Goal: Task Accomplishment & Management: Complete application form

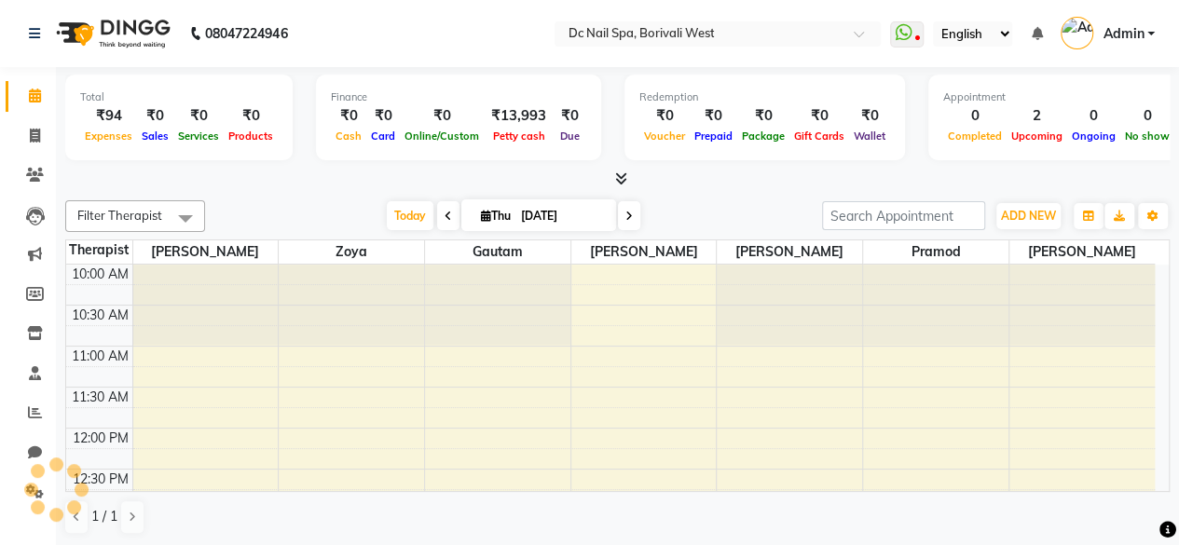
scroll to position [243, 0]
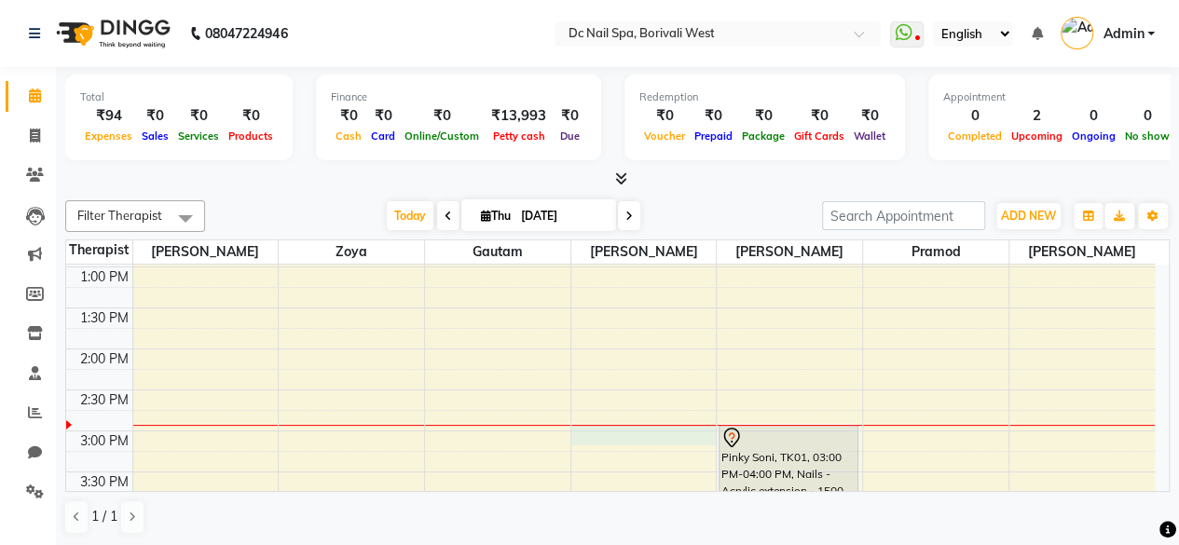
select select "72766"
select select "tentative"
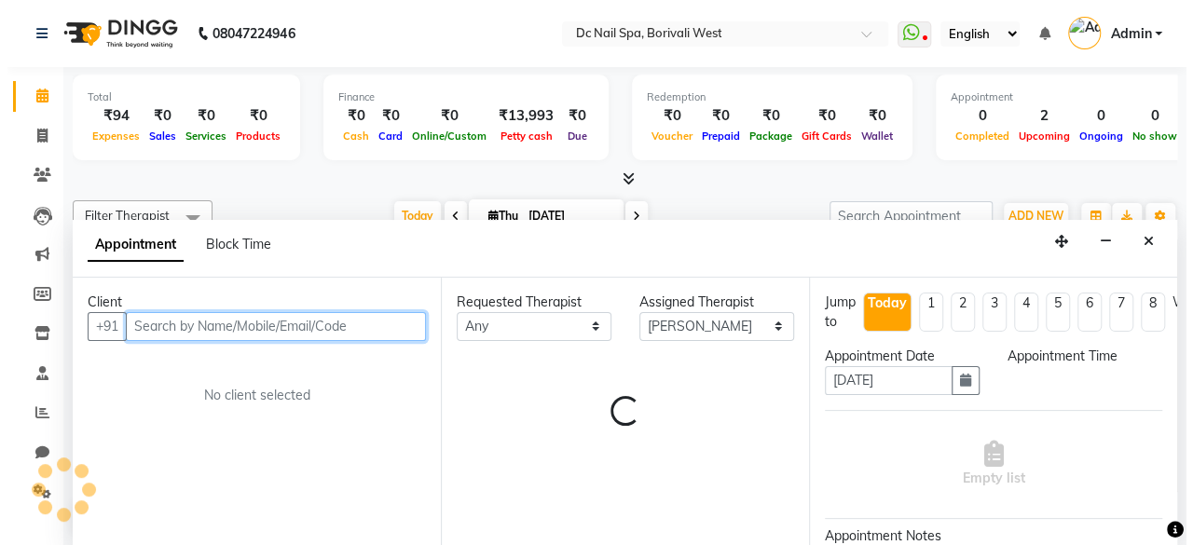
scroll to position [0, 0]
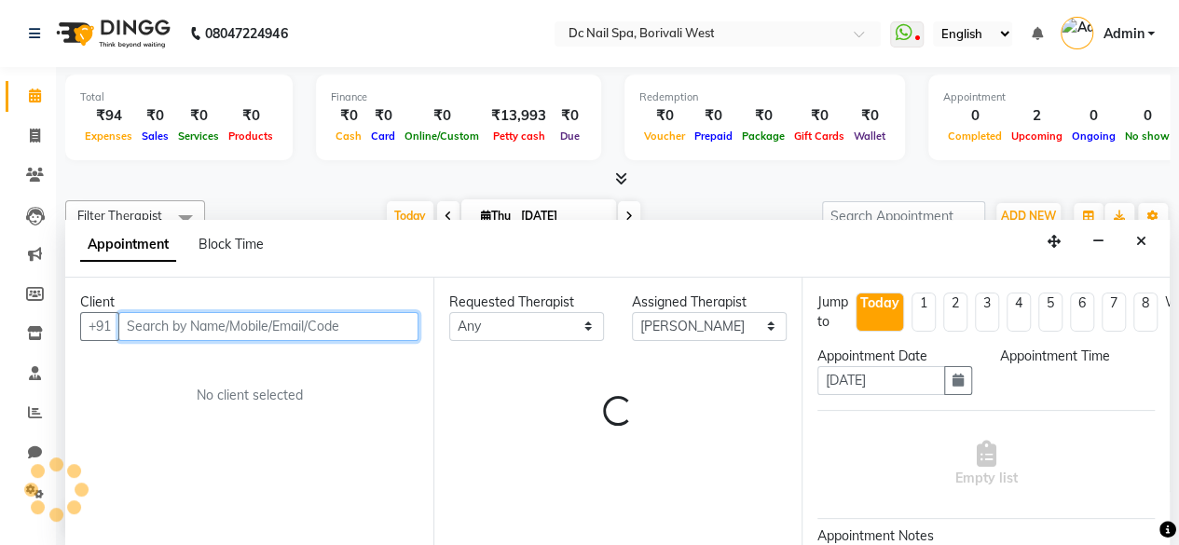
select select "900"
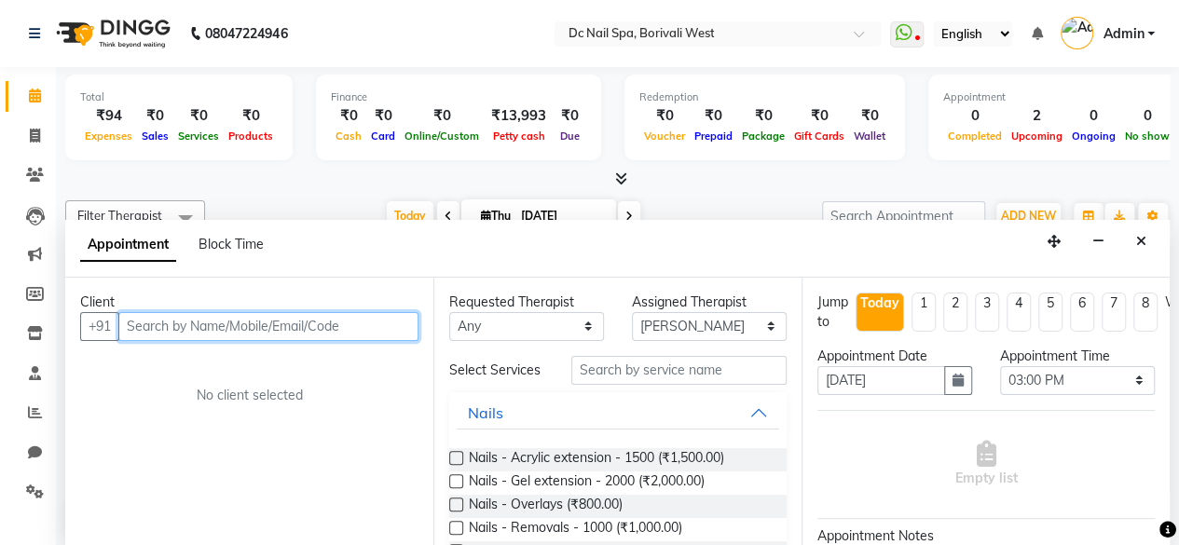
click at [322, 318] on input "text" at bounding box center [268, 326] width 300 height 29
type input "7977022016"
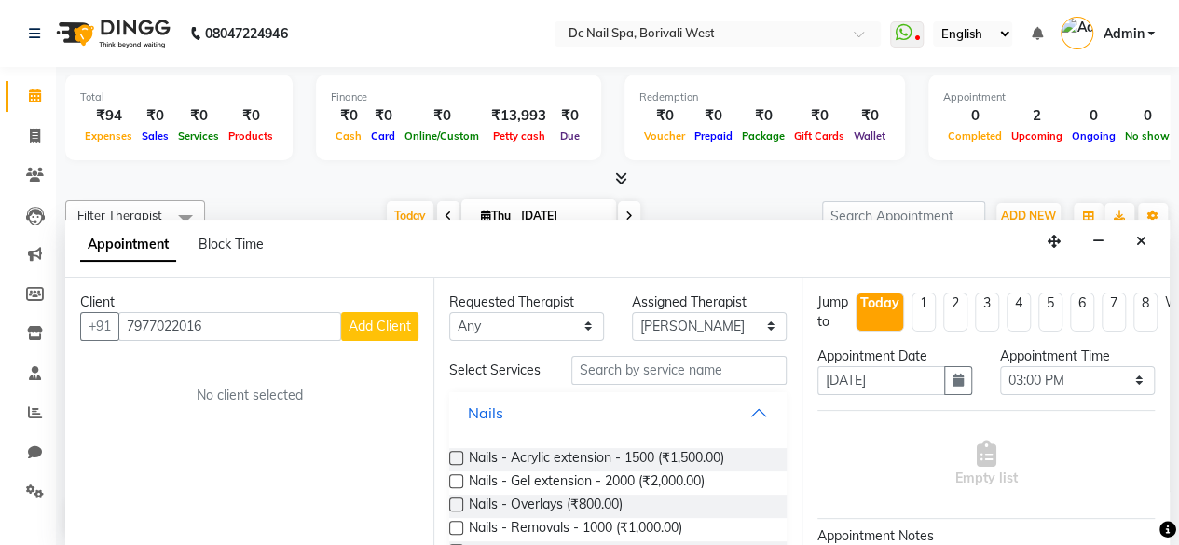
click at [415, 317] on button "Add Client" at bounding box center [379, 326] width 77 height 29
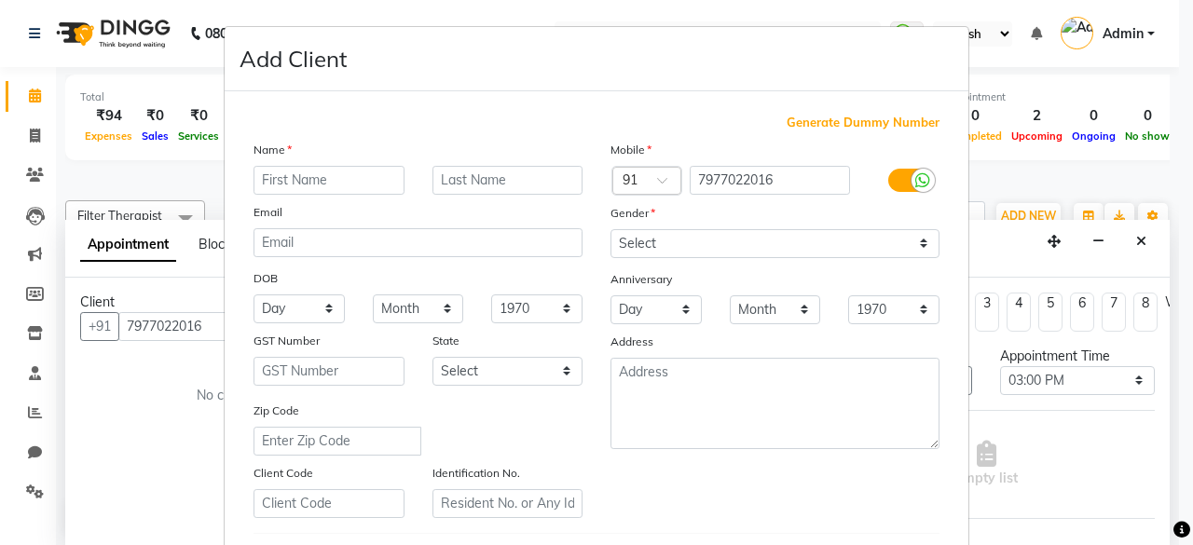
type input "K"
type input "S"
type input "[PERSON_NAME]"
type input "V"
type input "v"
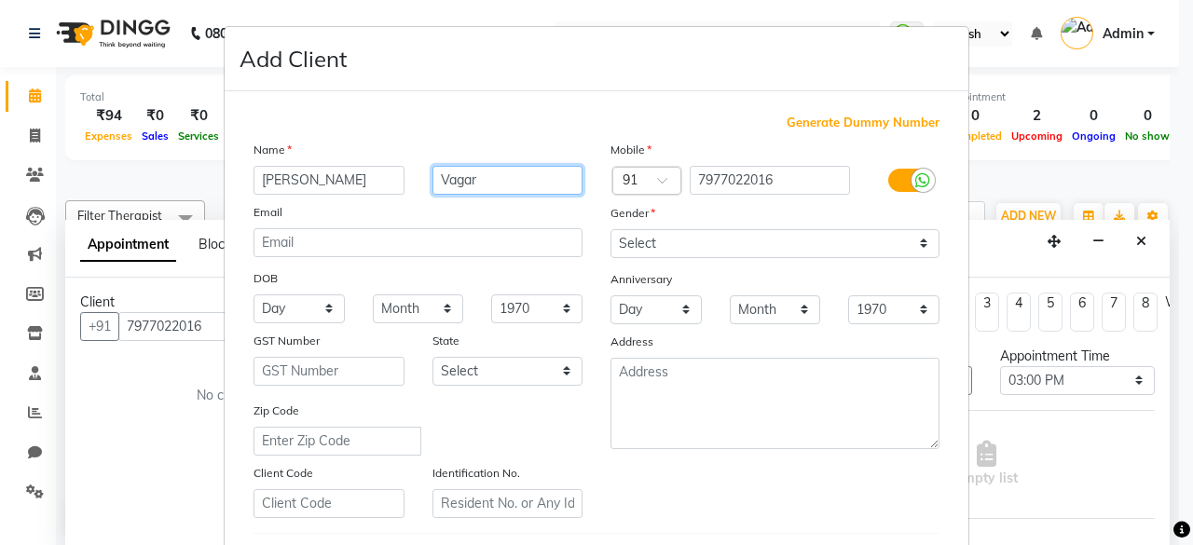
type input "Vagar"
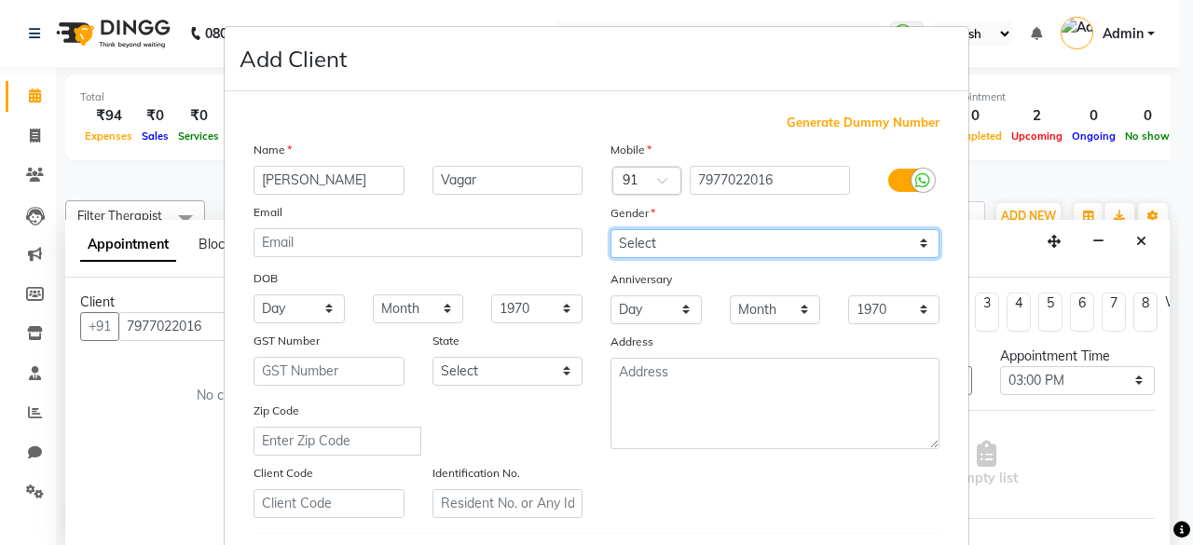
click at [654, 247] on select "Select [DEMOGRAPHIC_DATA] [DEMOGRAPHIC_DATA] Other Prefer Not To Say" at bounding box center [774, 243] width 329 height 29
select select "[DEMOGRAPHIC_DATA]"
click at [610, 229] on select "Select [DEMOGRAPHIC_DATA] [DEMOGRAPHIC_DATA] Other Prefer Not To Say" at bounding box center [774, 243] width 329 height 29
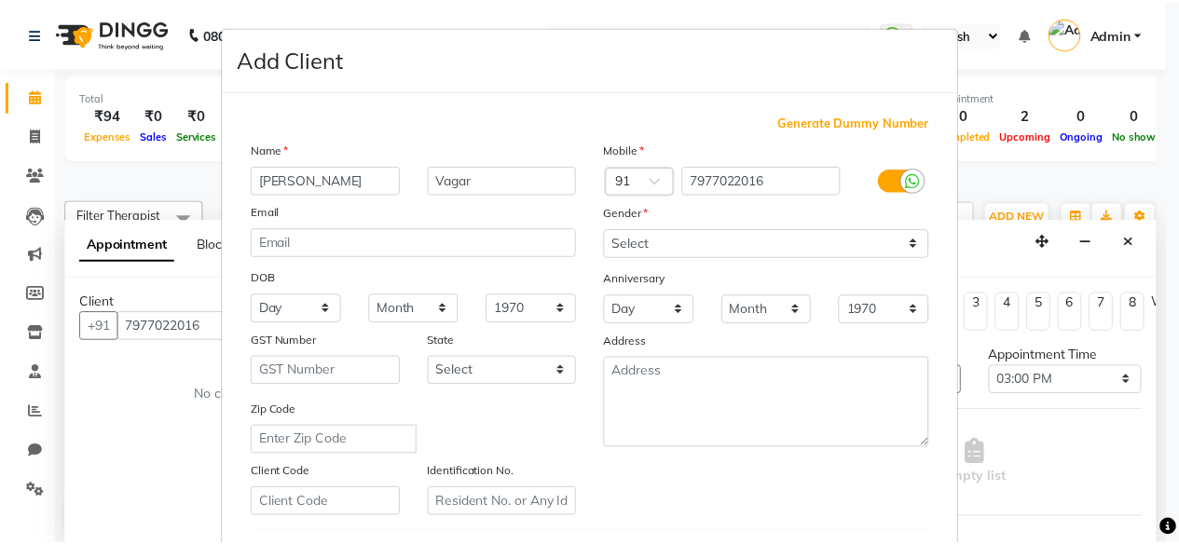
scroll to position [270, 0]
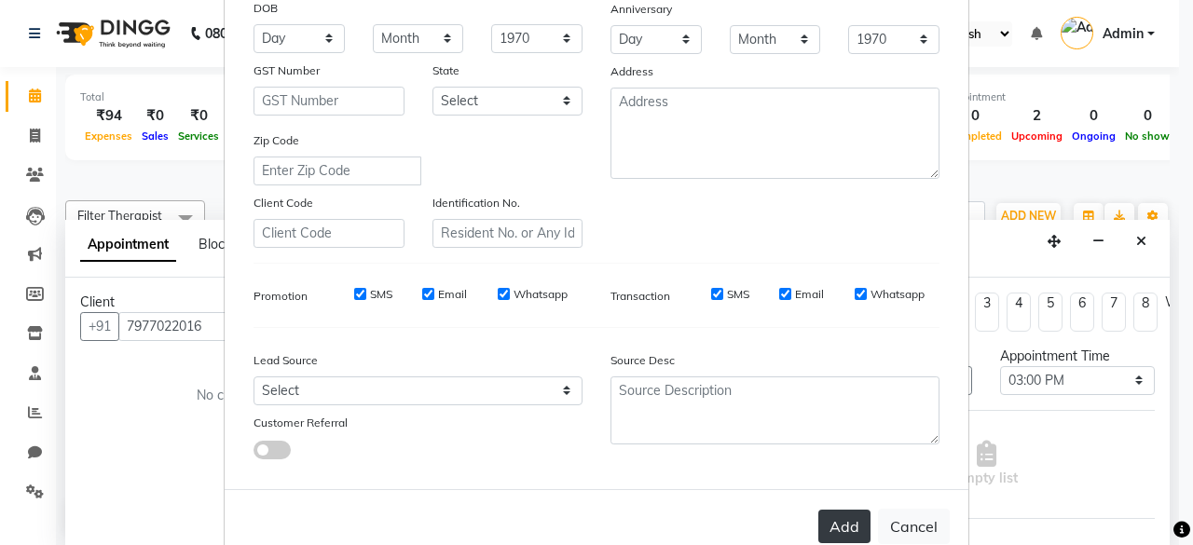
click at [827, 519] on button "Add" at bounding box center [844, 527] width 52 height 34
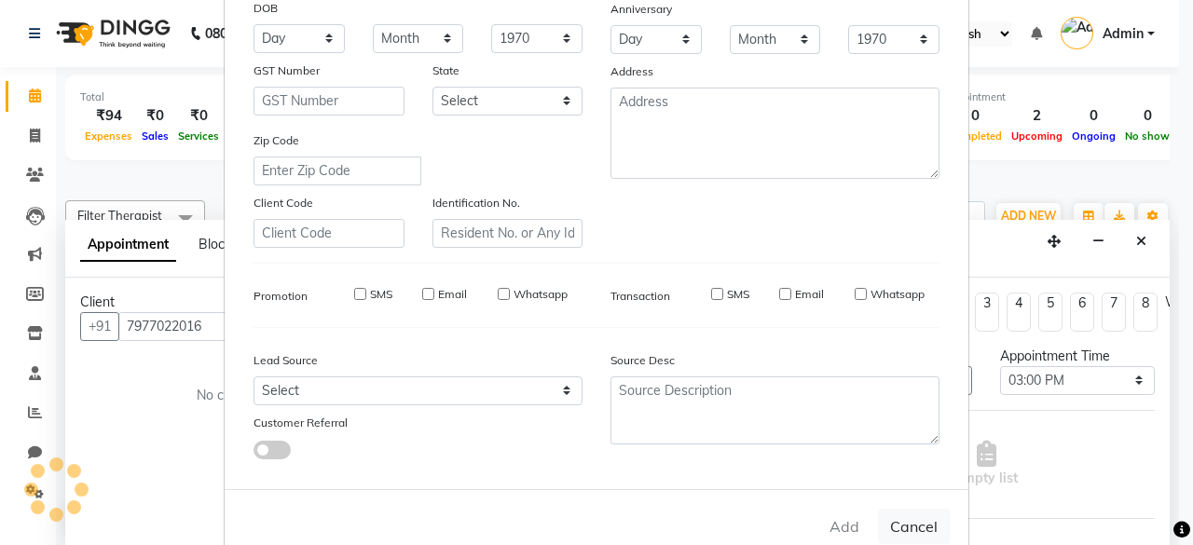
select select
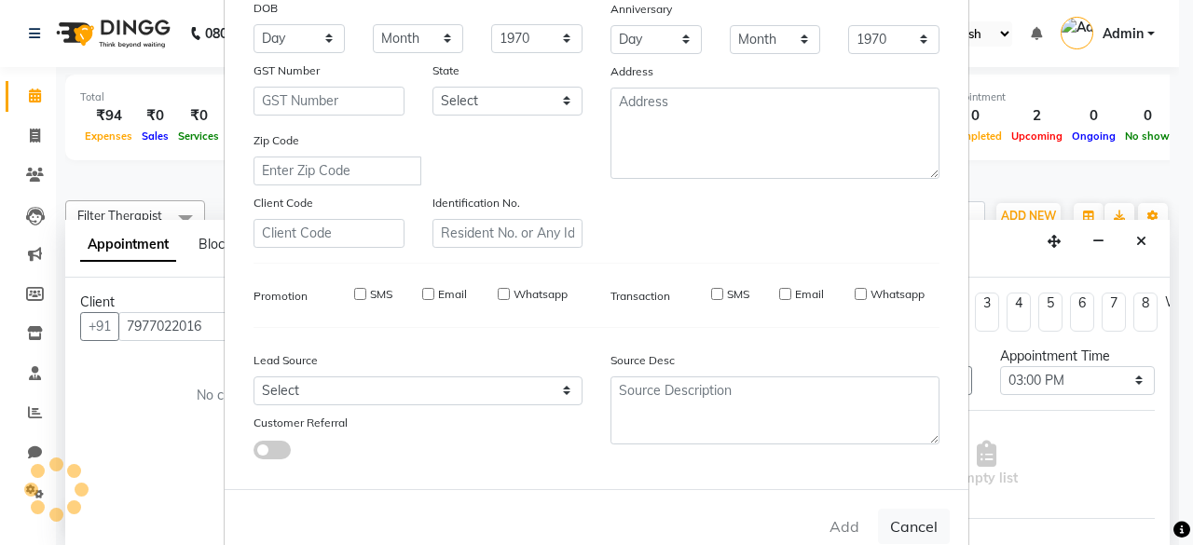
select select
checkbox input "false"
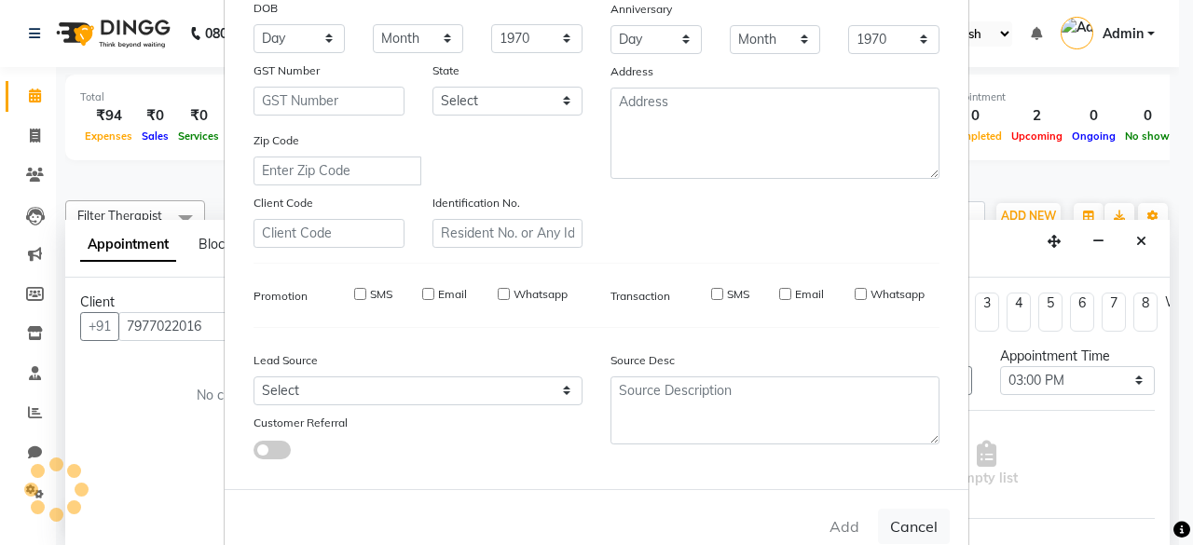
checkbox input "false"
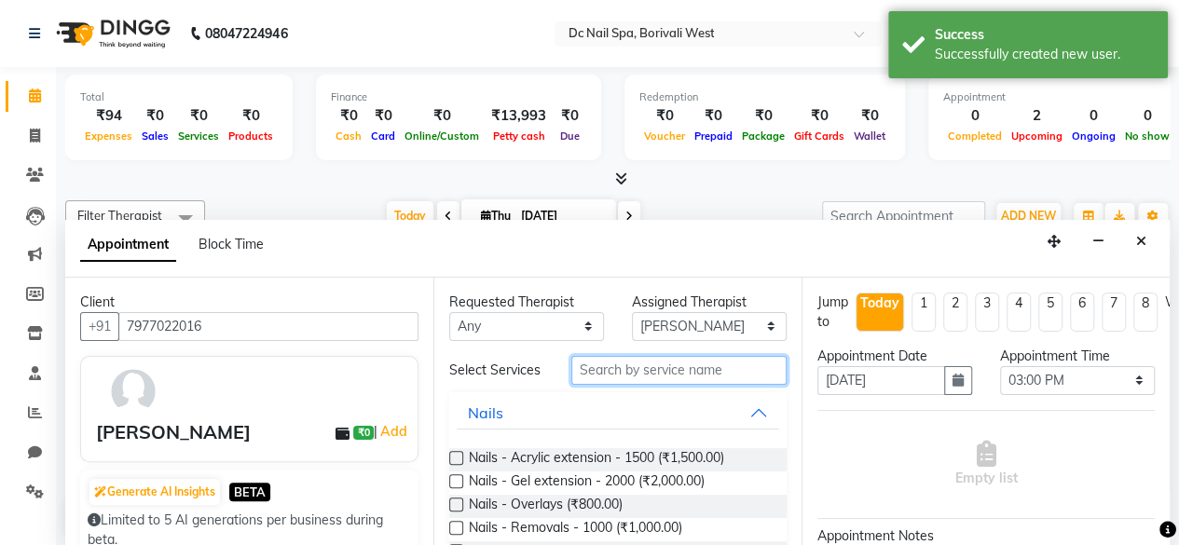
click at [651, 374] on input "text" at bounding box center [678, 370] width 215 height 29
type input "n"
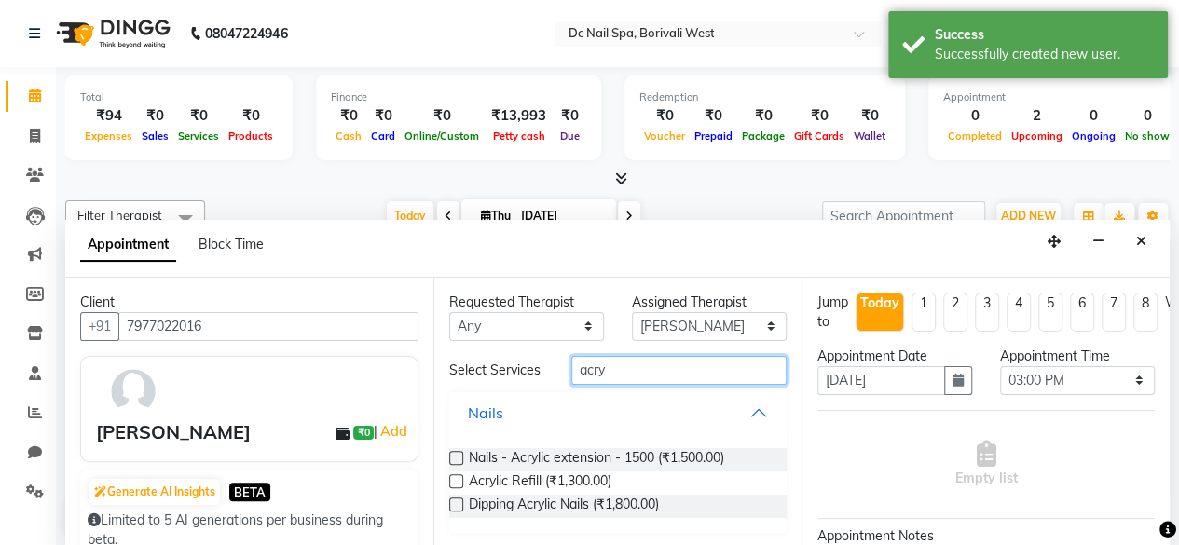
type input "acry"
click at [460, 465] on label at bounding box center [456, 458] width 14 height 14
click at [460, 466] on input "checkbox" at bounding box center [455, 460] width 12 height 12
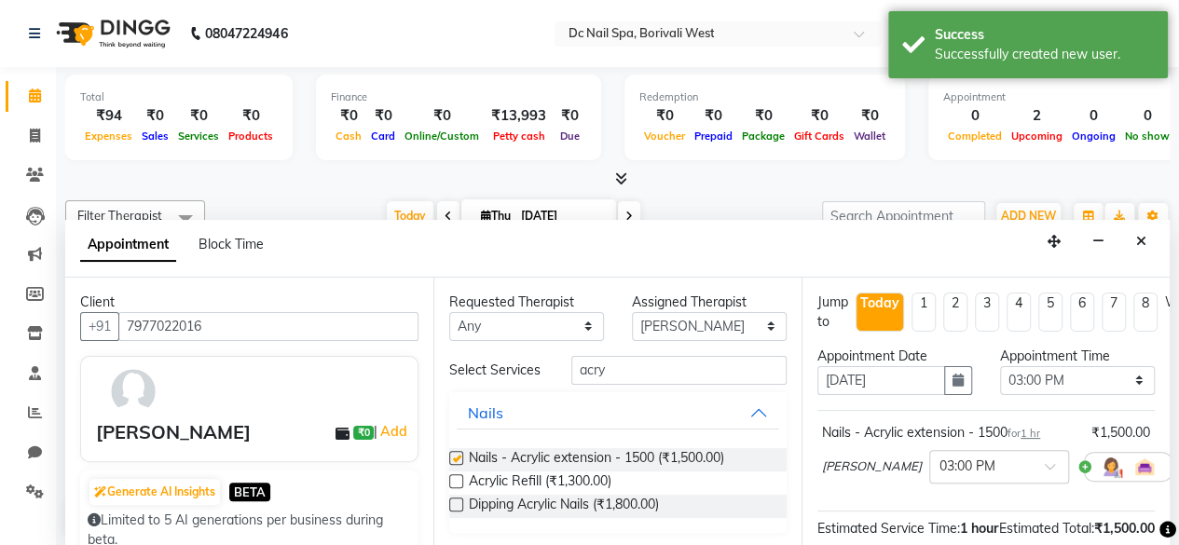
checkbox input "false"
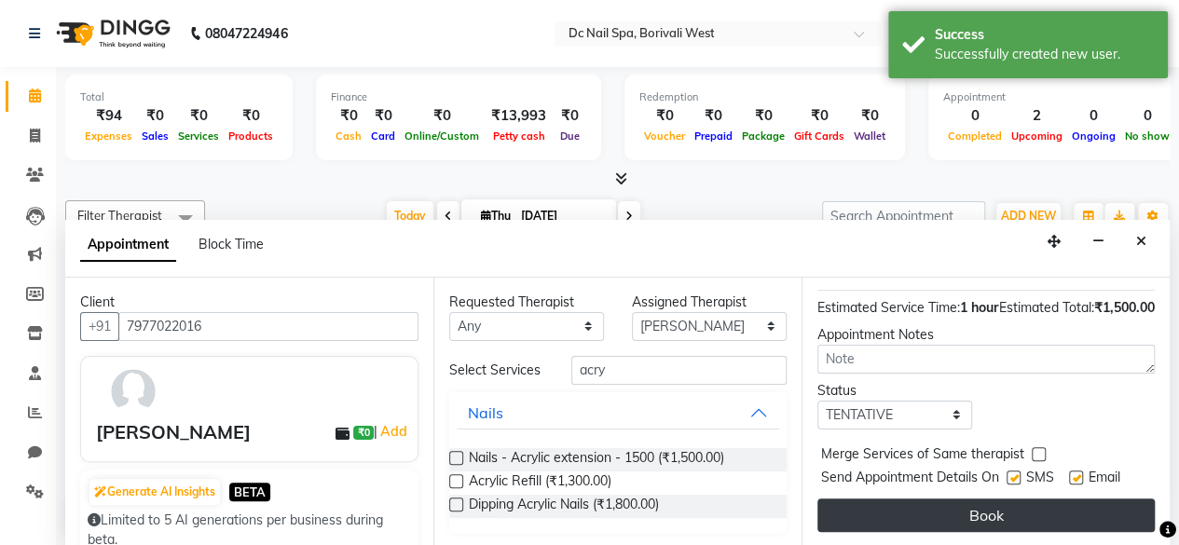
click at [1027, 499] on button "Book" at bounding box center [985, 516] width 337 height 34
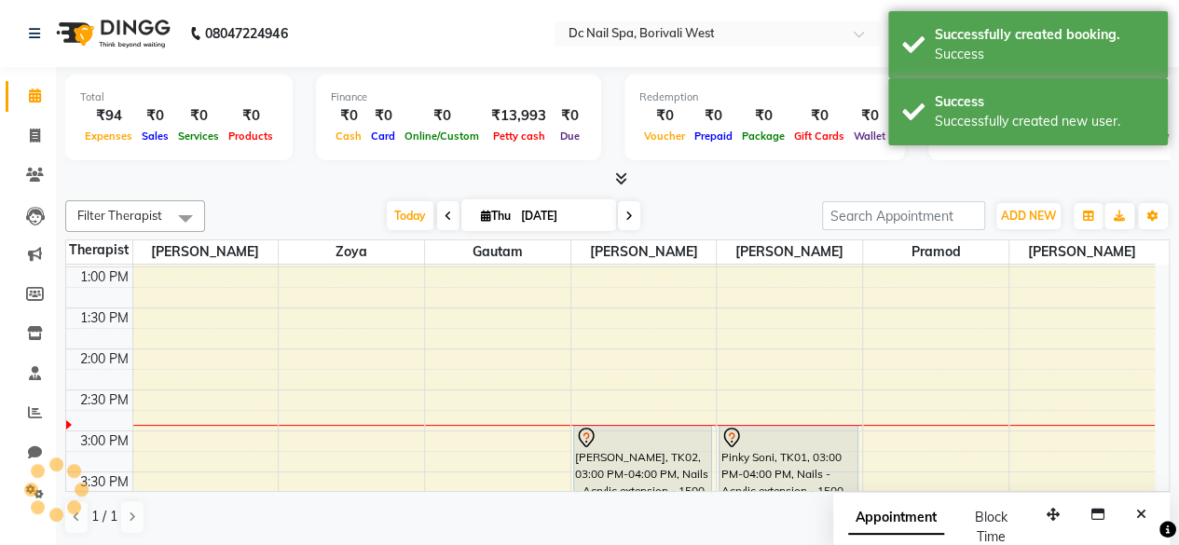
scroll to position [0, 0]
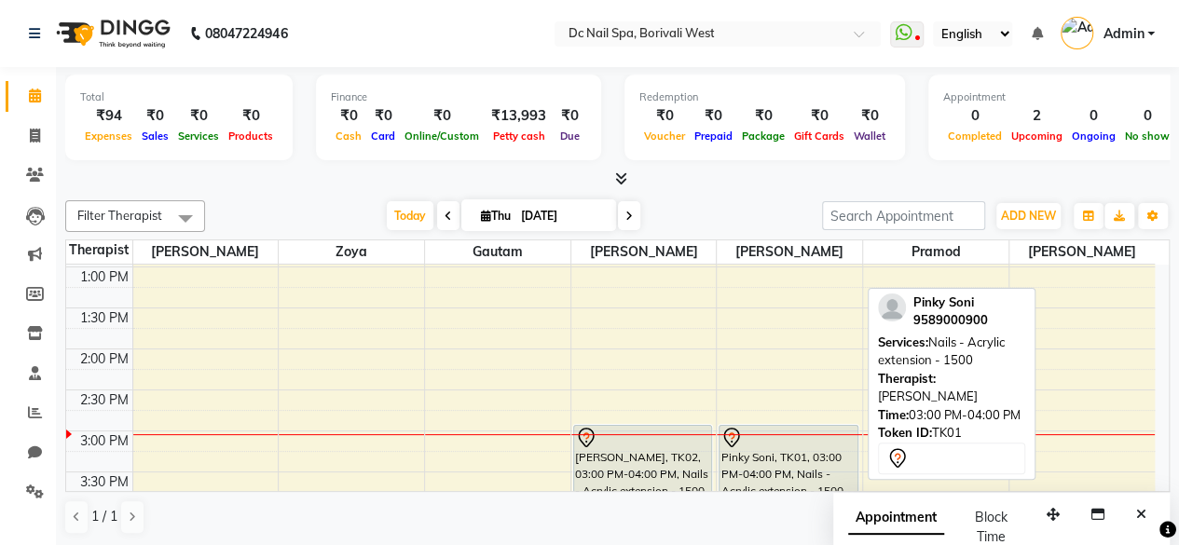
click at [801, 464] on div "Pinky Soni, TK01, 03:00 PM-04:00 PM, Nails - Acrylic extension - 1500" at bounding box center [789, 465] width 138 height 78
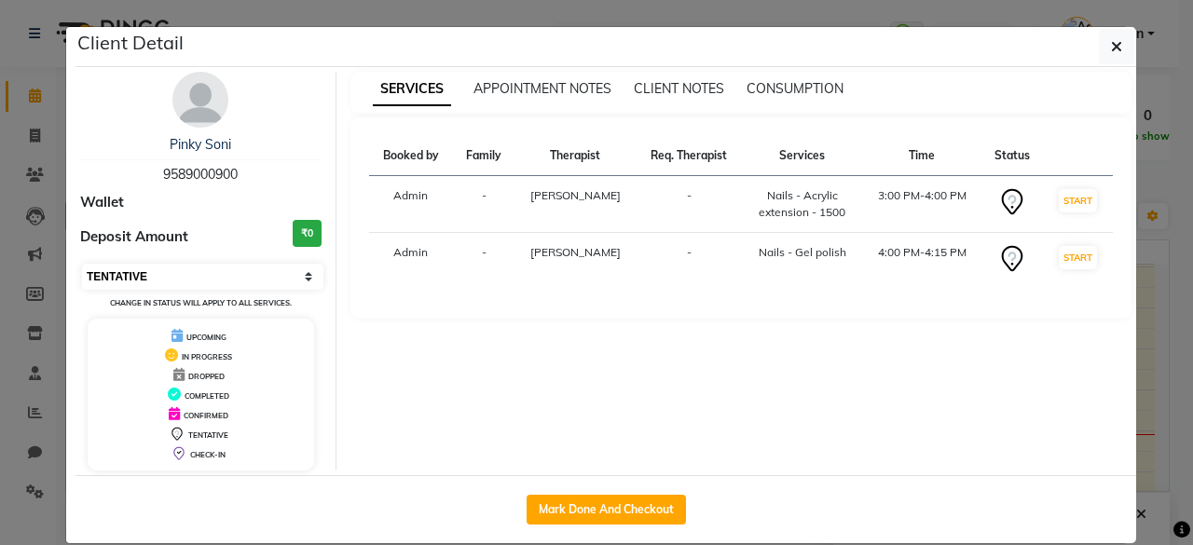
click at [160, 285] on select "Select IN SERVICE CONFIRMED TENTATIVE CHECK IN MARK DONE DROPPED UPCOMING" at bounding box center [202, 277] width 241 height 26
select select "8"
click at [82, 264] on select "Select IN SERVICE CONFIRMED TENTATIVE CHECK IN MARK DONE DROPPED UPCOMING" at bounding box center [202, 277] width 241 height 26
click at [1111, 44] on icon "button" at bounding box center [1116, 46] width 11 height 15
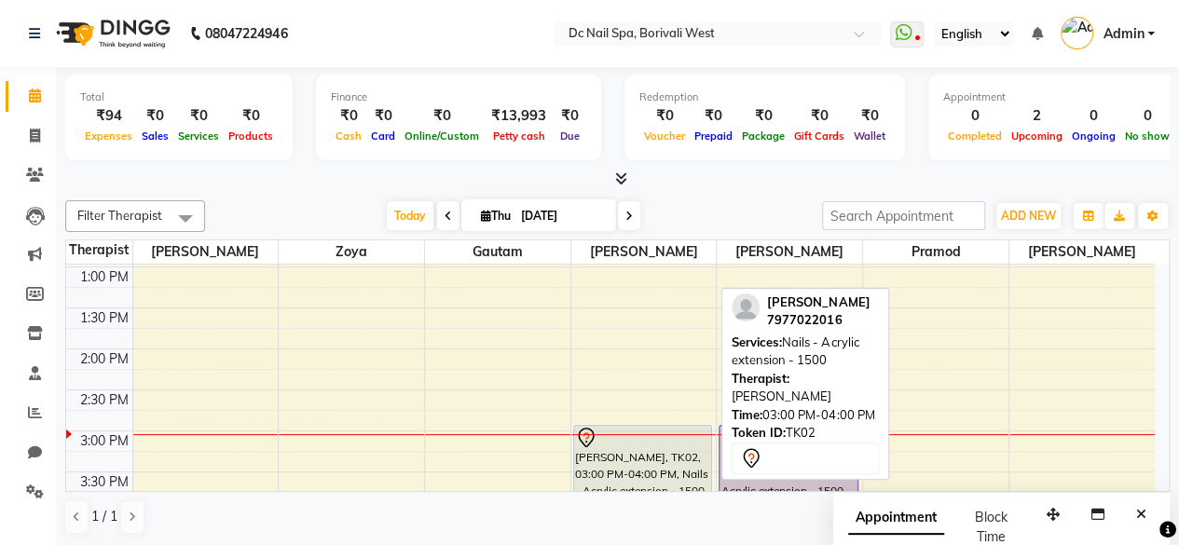
click at [699, 448] on div "[PERSON_NAME], TK02, 03:00 PM-04:00 PM, Nails - Acrylic extension - 1500" at bounding box center [643, 465] width 138 height 78
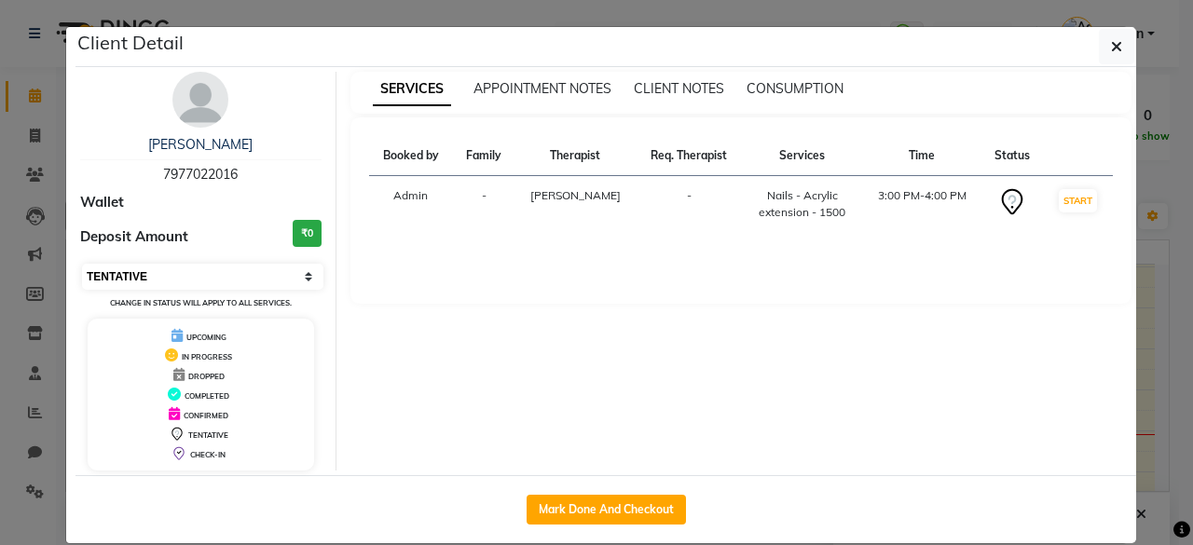
click at [194, 271] on select "Select IN SERVICE CONFIRMED TENTATIVE CHECK IN MARK DONE DROPPED UPCOMING" at bounding box center [202, 277] width 241 height 26
select select "8"
click at [82, 264] on select "Select IN SERVICE CONFIRMED TENTATIVE CHECK IN MARK DONE DROPPED UPCOMING" at bounding box center [202, 277] width 241 height 26
click at [1111, 46] on icon "button" at bounding box center [1116, 46] width 11 height 15
